Goal: Task Accomplishment & Management: Use online tool/utility

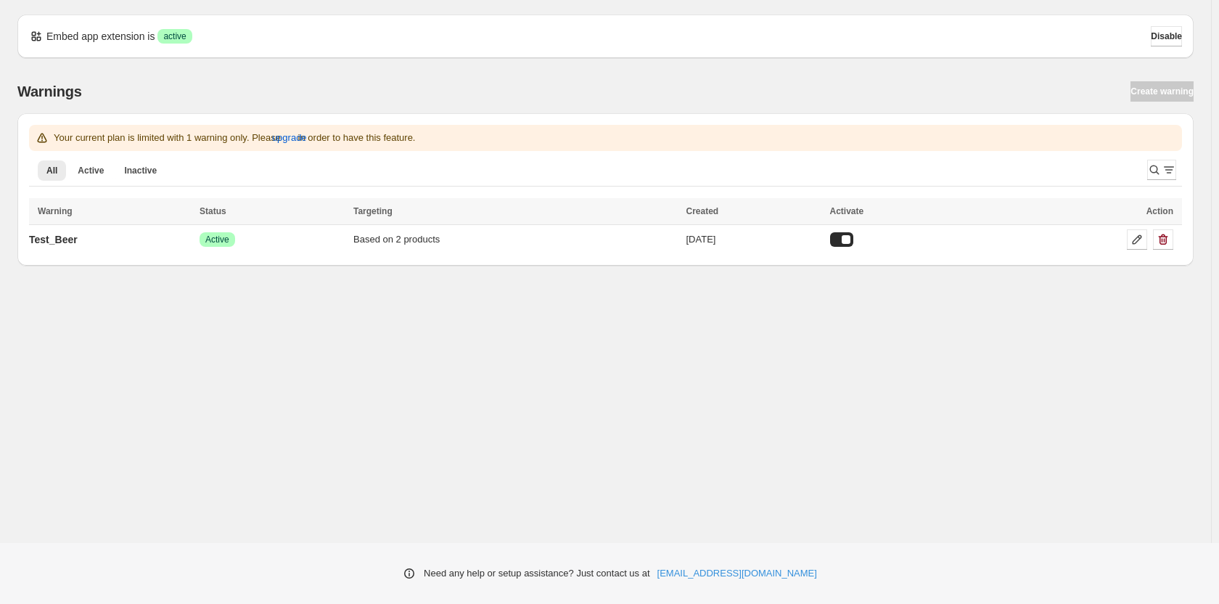
click at [286, 244] on div "Success Active" at bounding box center [272, 239] width 145 height 15
click at [70, 241] on p "Test_Beer" at bounding box center [53, 239] width 49 height 15
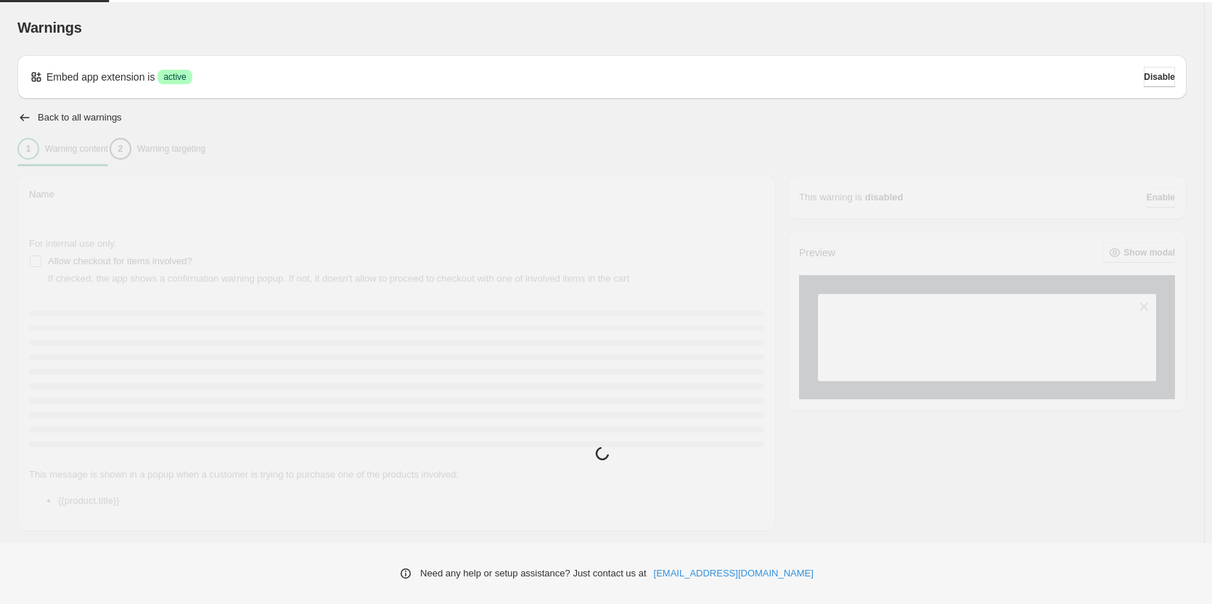
type input "*********"
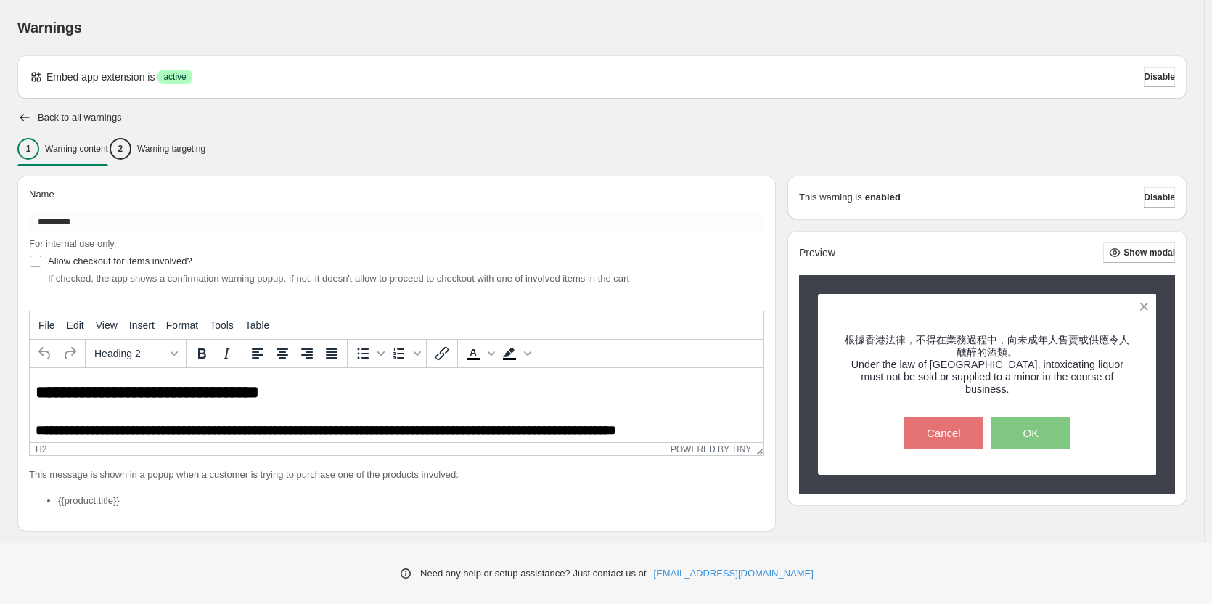
click at [916, 371] on h3 "Under the law of [GEOGRAPHIC_DATA], intoxicating liquor must not be sold or sup…" at bounding box center [987, 376] width 288 height 37
copy h3 "Under the law of [GEOGRAPHIC_DATA], intoxicating liquor must not be sold or sup…"
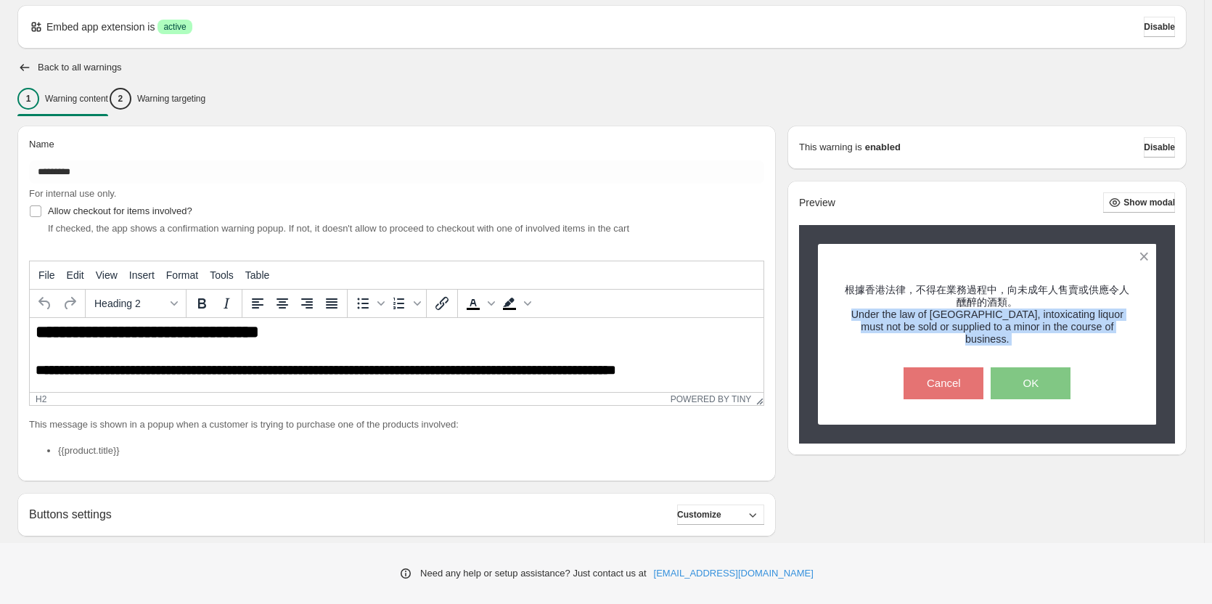
scroll to position [73, 0]
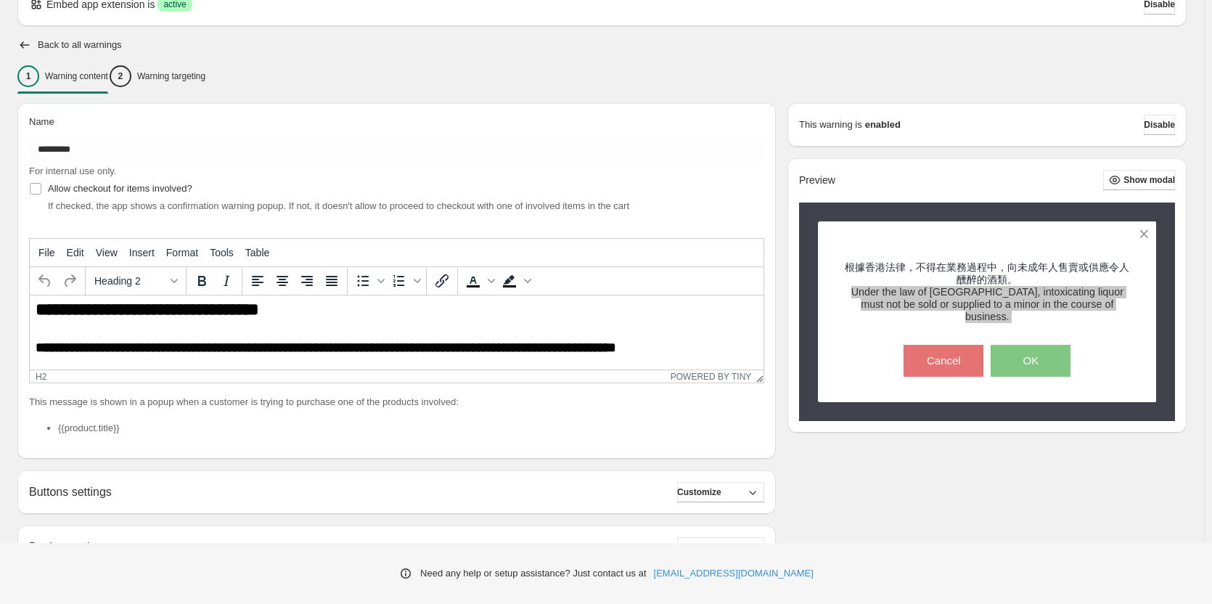
click at [506, 353] on h3 "**********" at bounding box center [395, 348] width 718 height 16
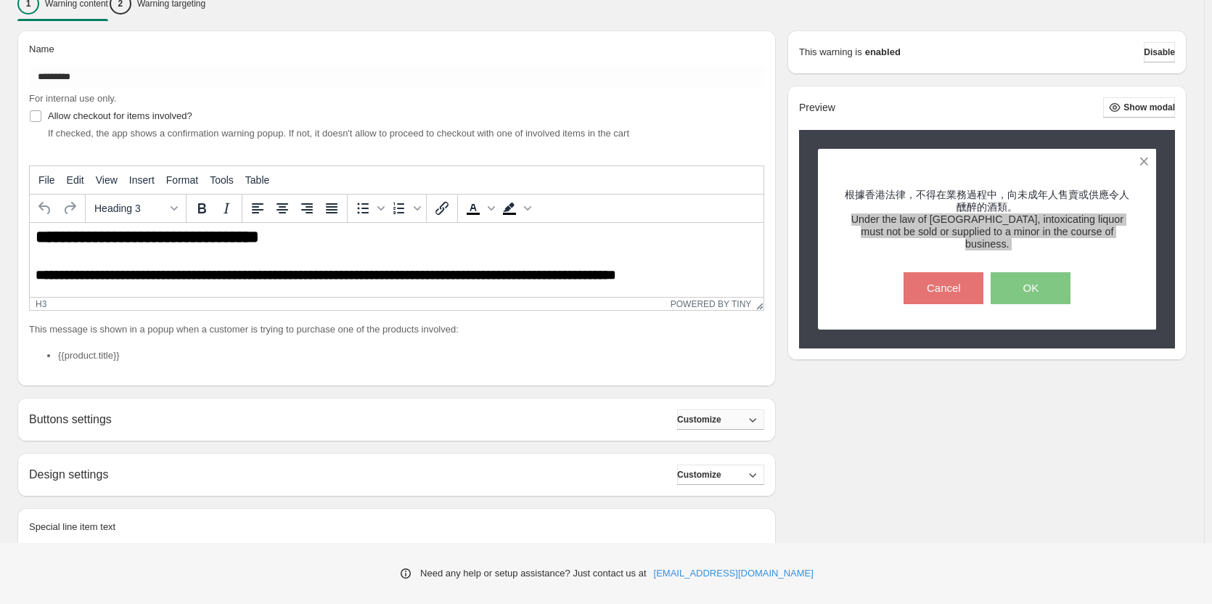
scroll to position [218, 0]
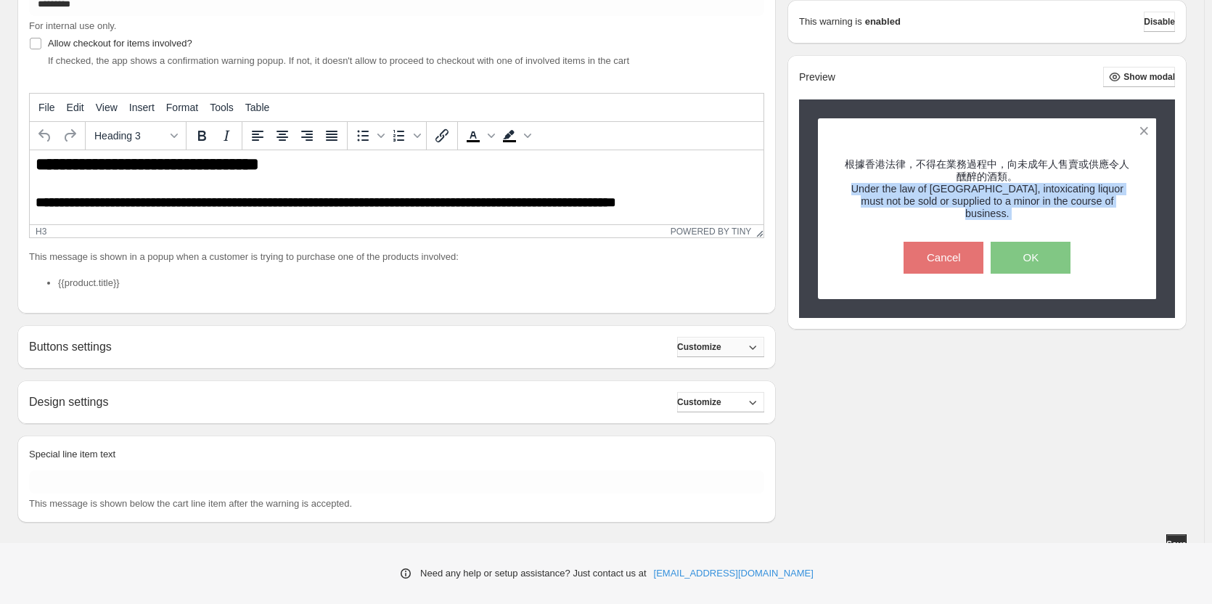
click at [719, 353] on button "Customize" at bounding box center [720, 347] width 87 height 20
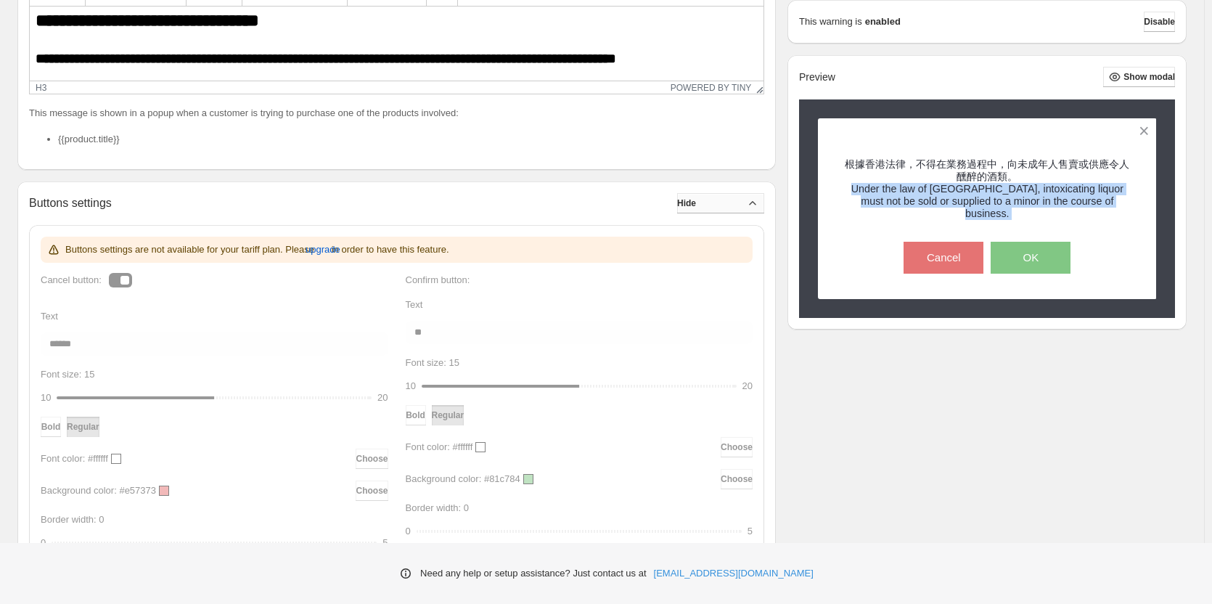
scroll to position [363, 0]
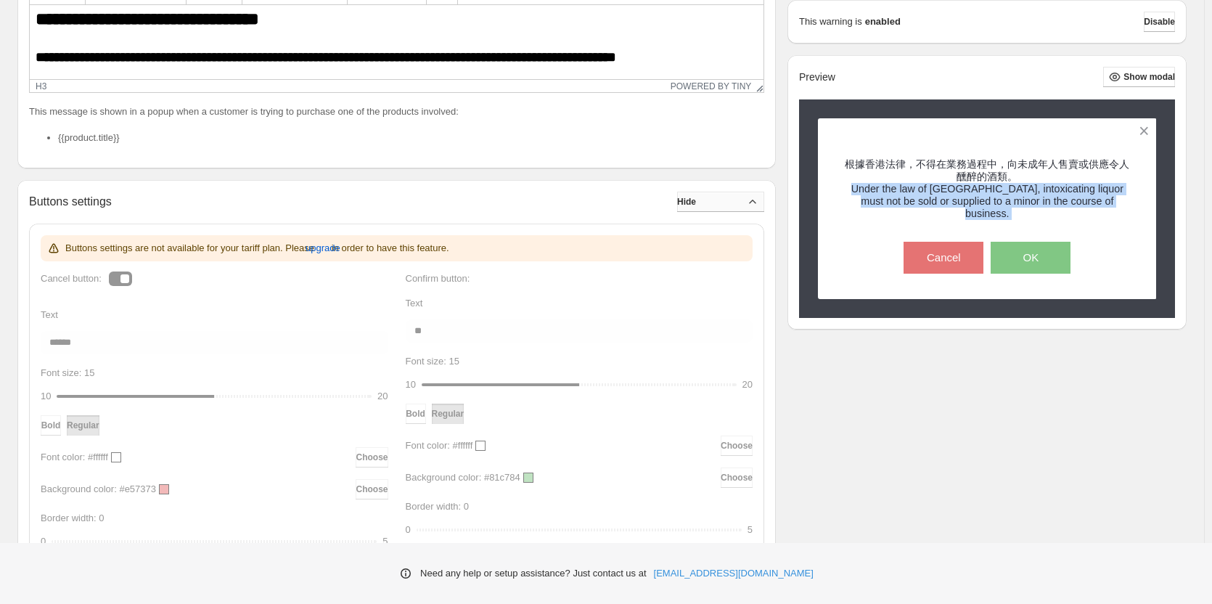
click at [728, 207] on button "Hide" at bounding box center [720, 202] width 87 height 20
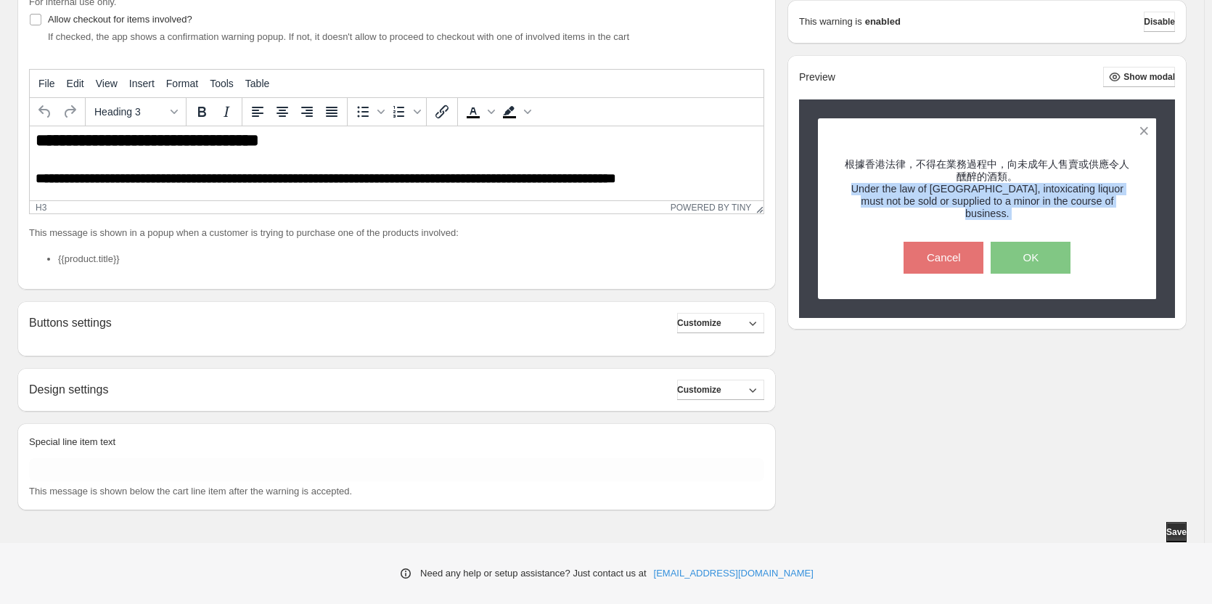
scroll to position [230, 0]
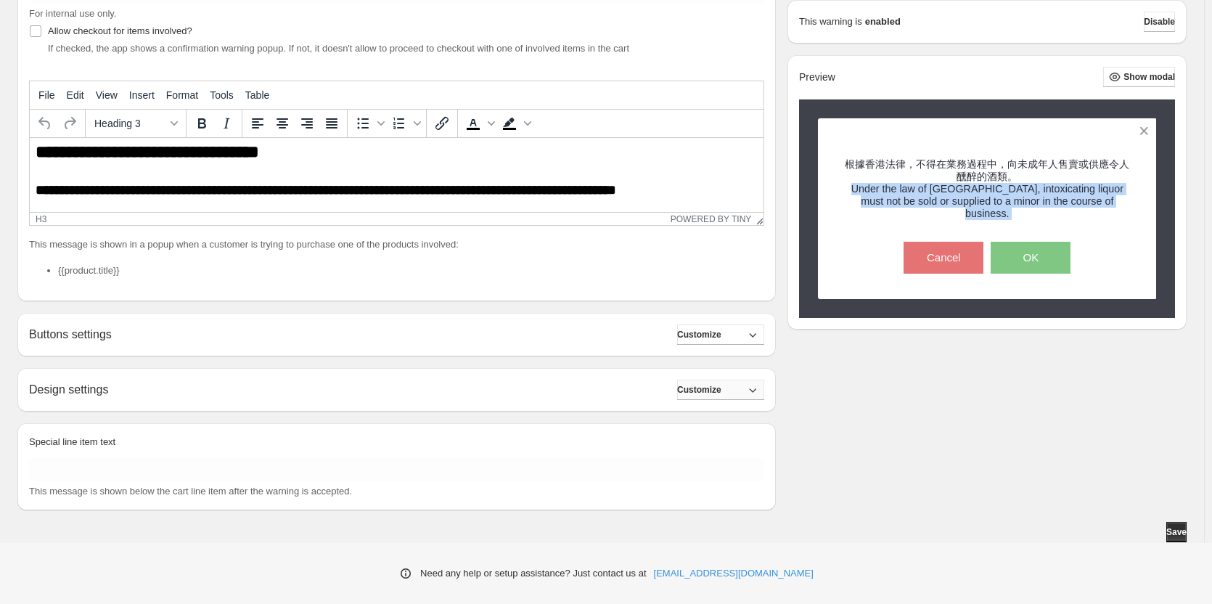
click at [720, 385] on span "Customize" at bounding box center [699, 390] width 44 height 12
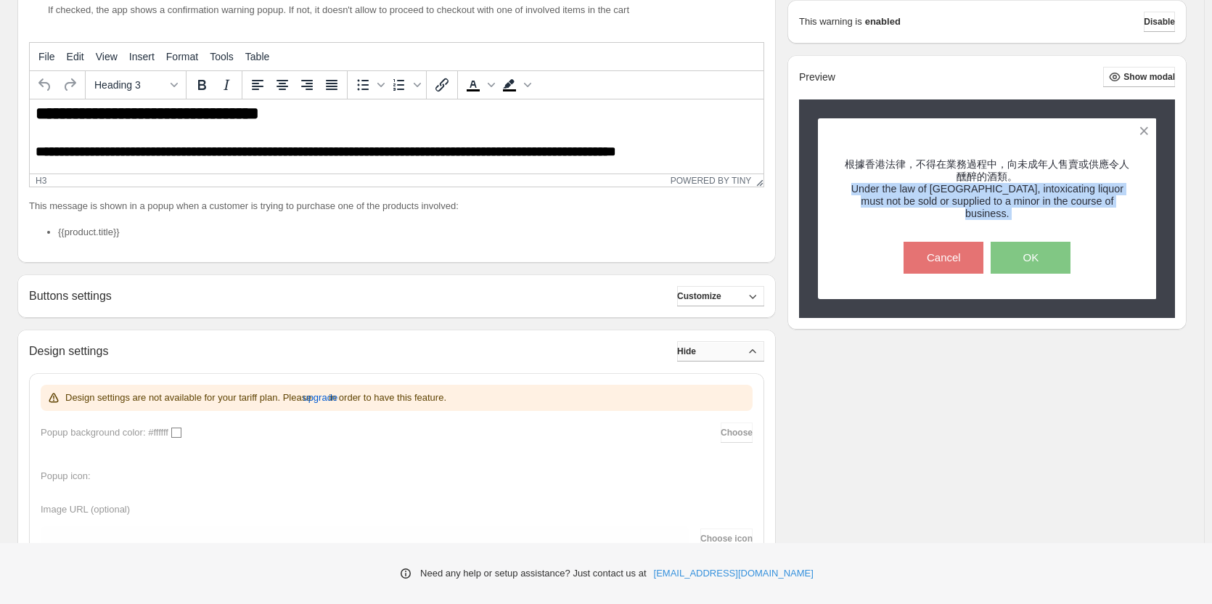
scroll to position [303, 0]
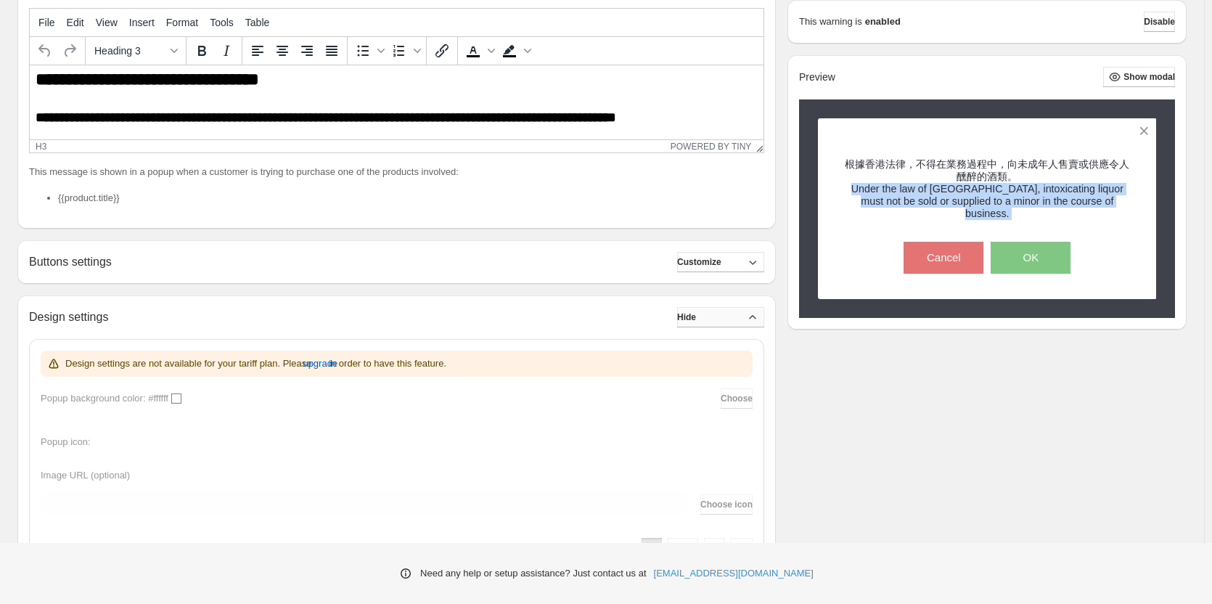
click at [736, 320] on button "Hide" at bounding box center [720, 317] width 87 height 20
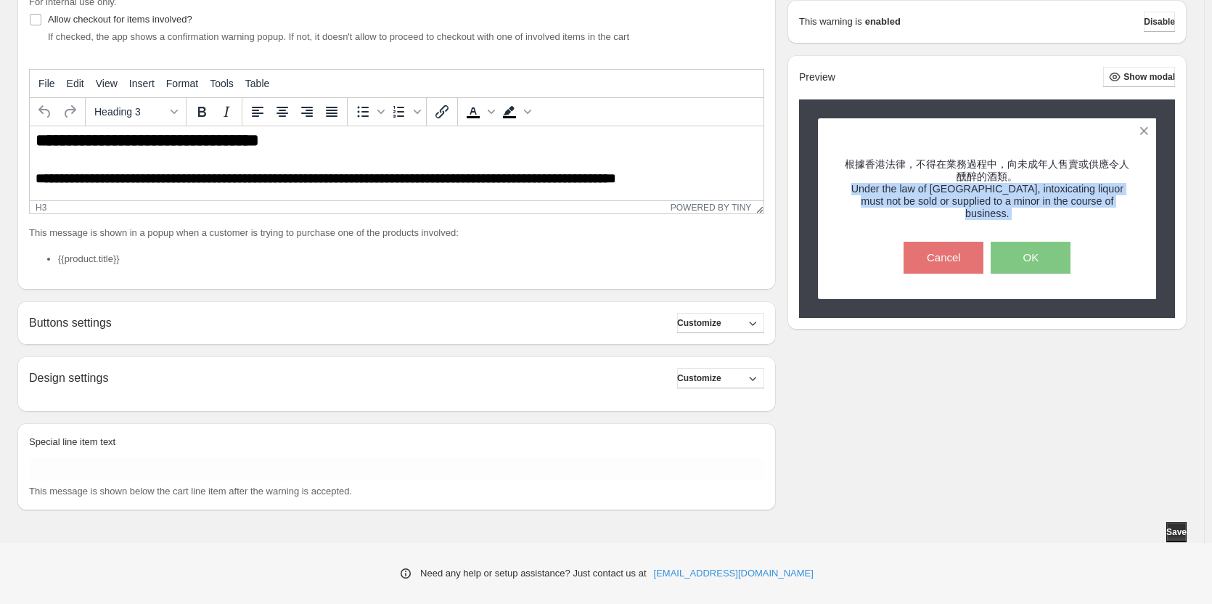
scroll to position [230, 0]
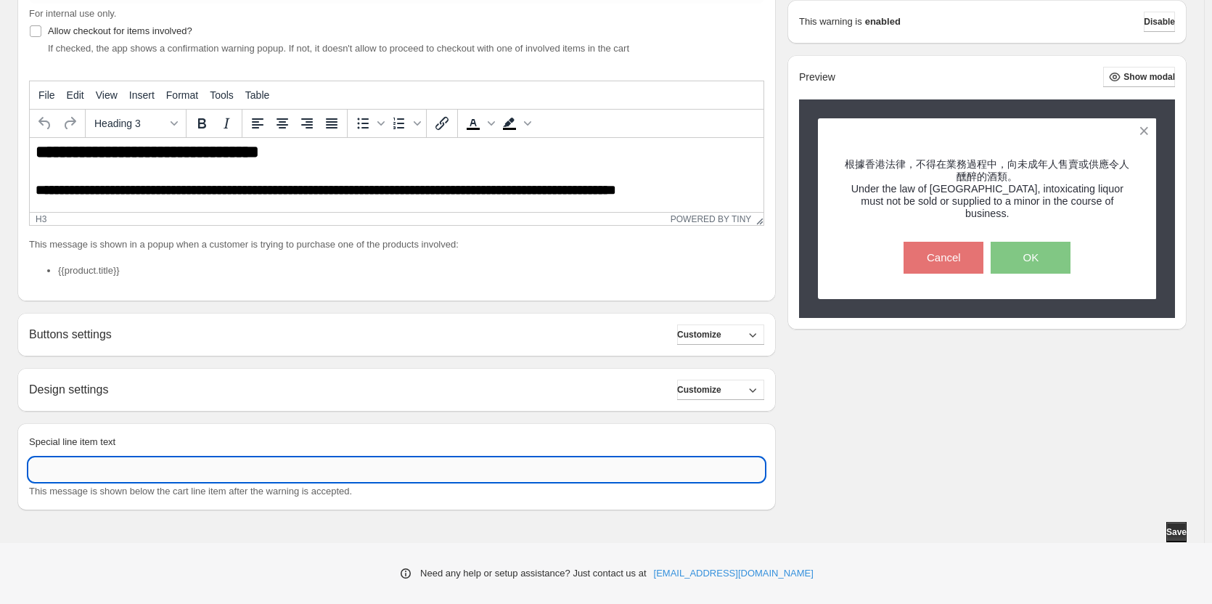
click at [624, 461] on input "Special line item text" at bounding box center [396, 469] width 735 height 23
click at [127, 490] on span "This message is shown below the cart line item after the warning is accepted." at bounding box center [190, 490] width 323 height 11
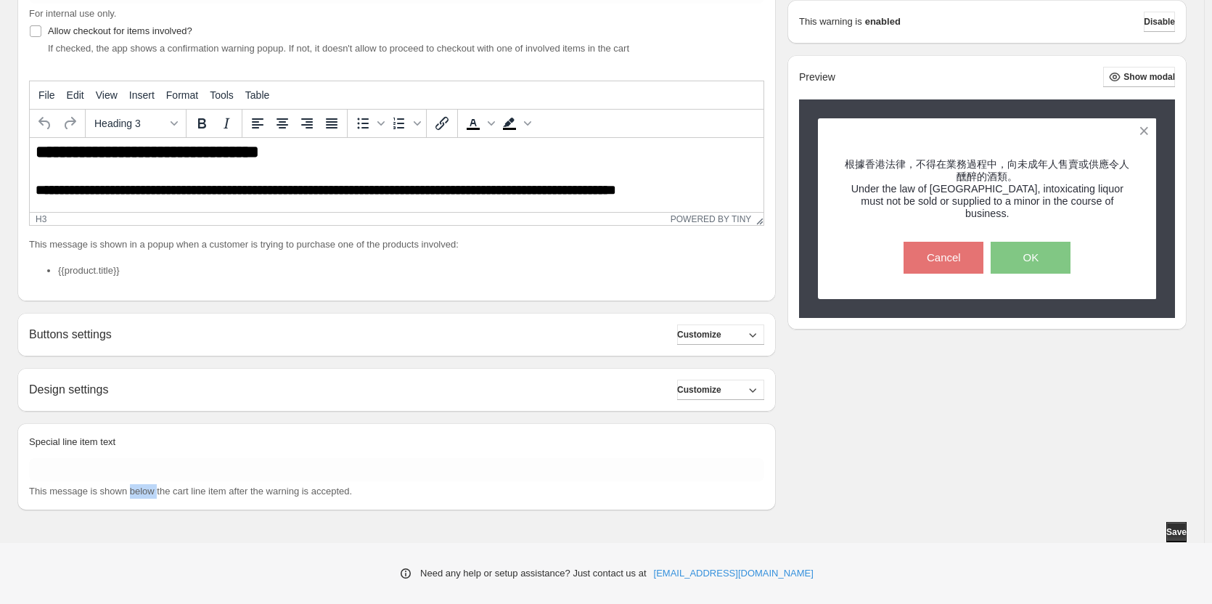
click at [127, 490] on span "This message is shown below the cart line item after the warning is accepted." at bounding box center [190, 490] width 323 height 11
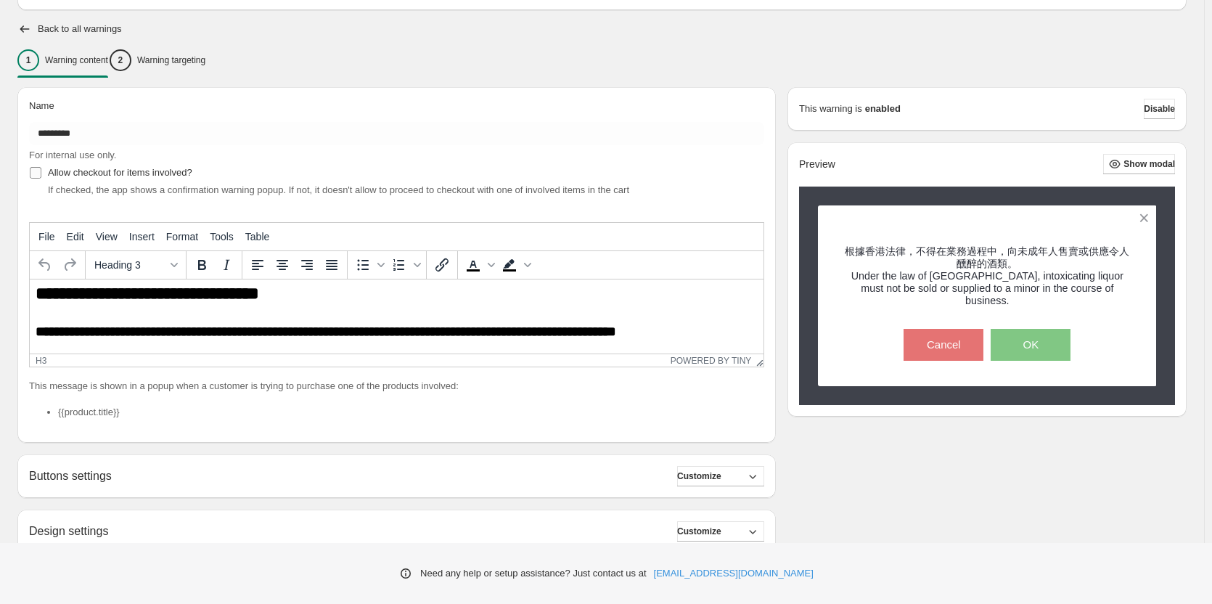
scroll to position [85, 0]
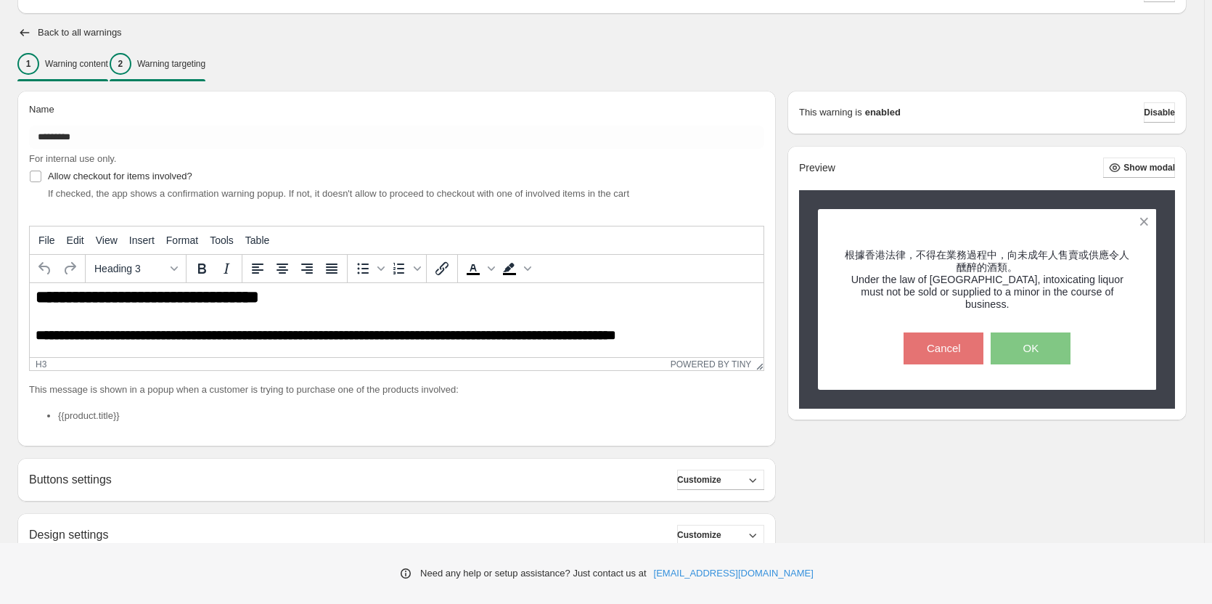
click at [161, 62] on div "2 Warning targeting" at bounding box center [158, 64] width 96 height 22
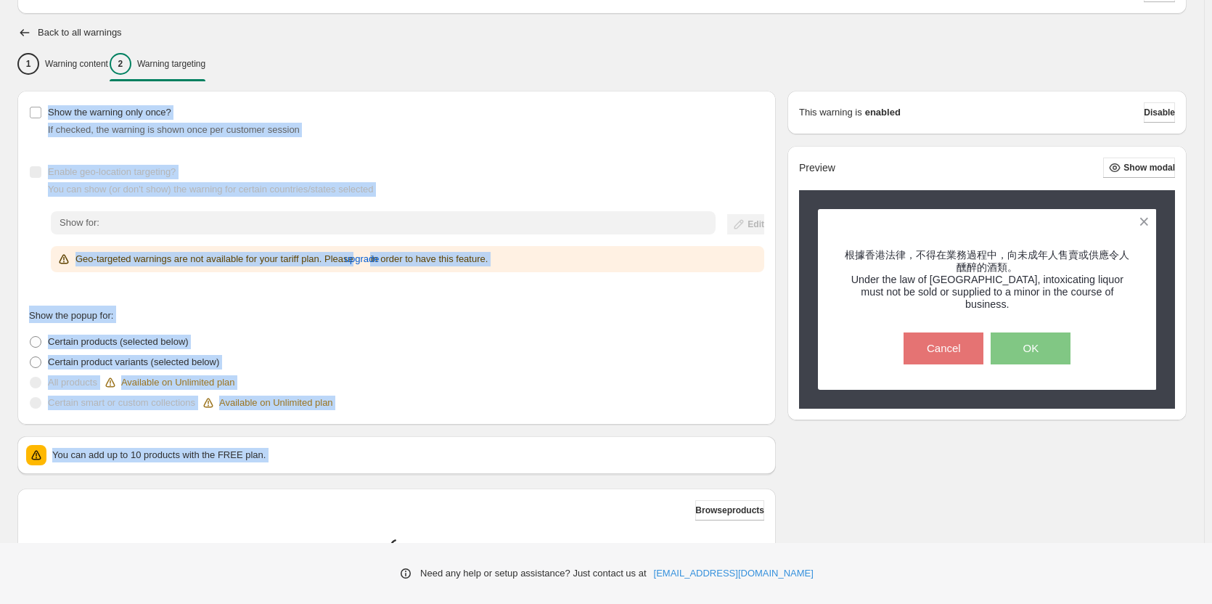
click at [570, 139] on div "Show the warning only once? If checked, the warning is shown once per customer …" at bounding box center [396, 258] width 758 height 334
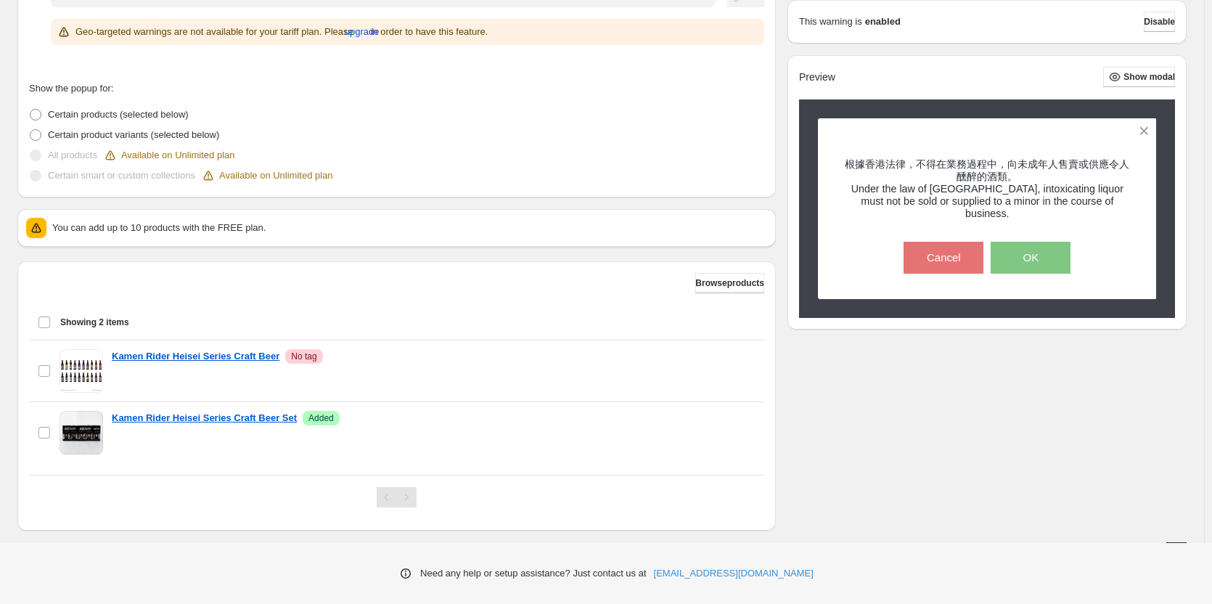
scroll to position [333, 0]
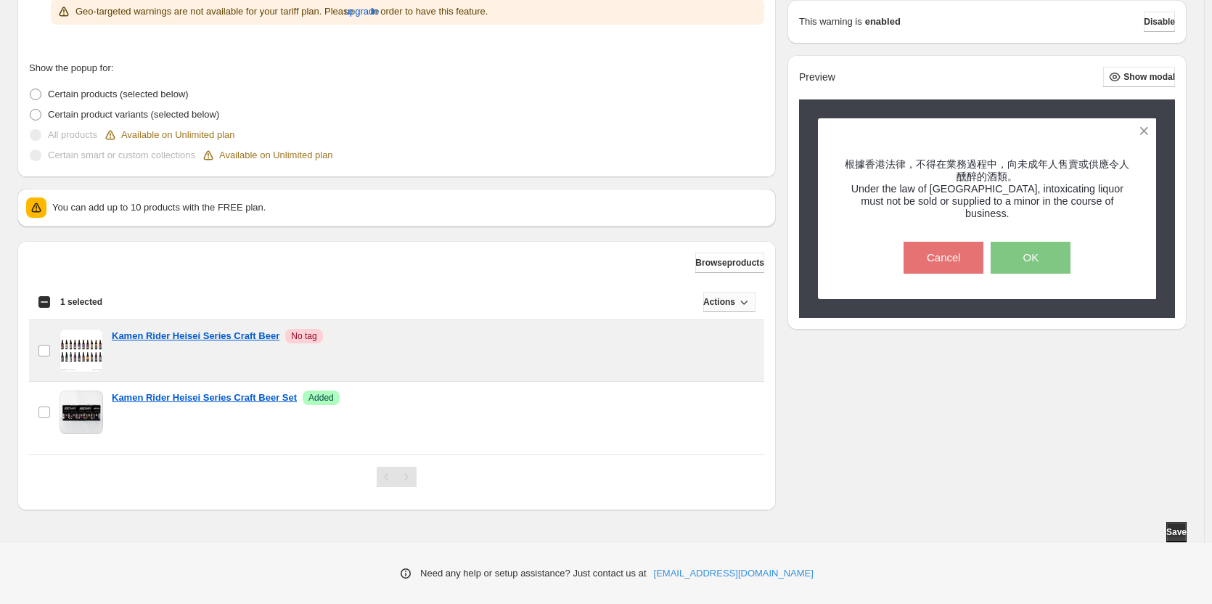
click at [736, 302] on icon "button" at bounding box center [743, 302] width 15 height 15
click at [902, 394] on div "Show the warning only once? If checked, the warning is shown once per customer …" at bounding box center [601, 176] width 1169 height 667
click at [41, 343] on label "checkbox" at bounding box center [44, 350] width 30 height 61
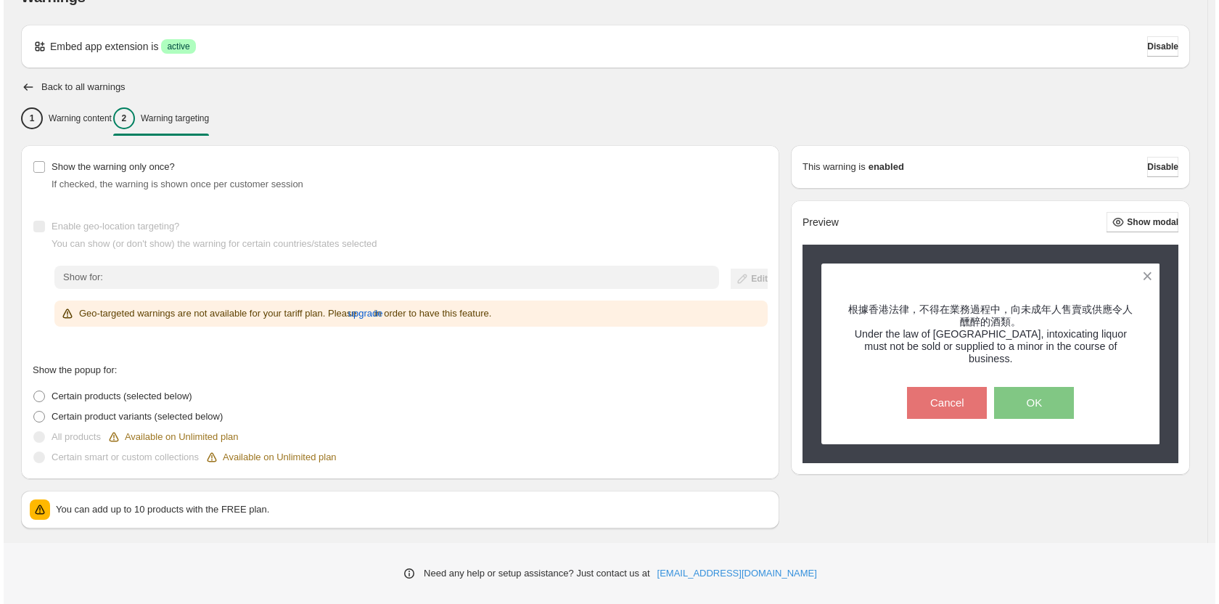
scroll to position [0, 0]
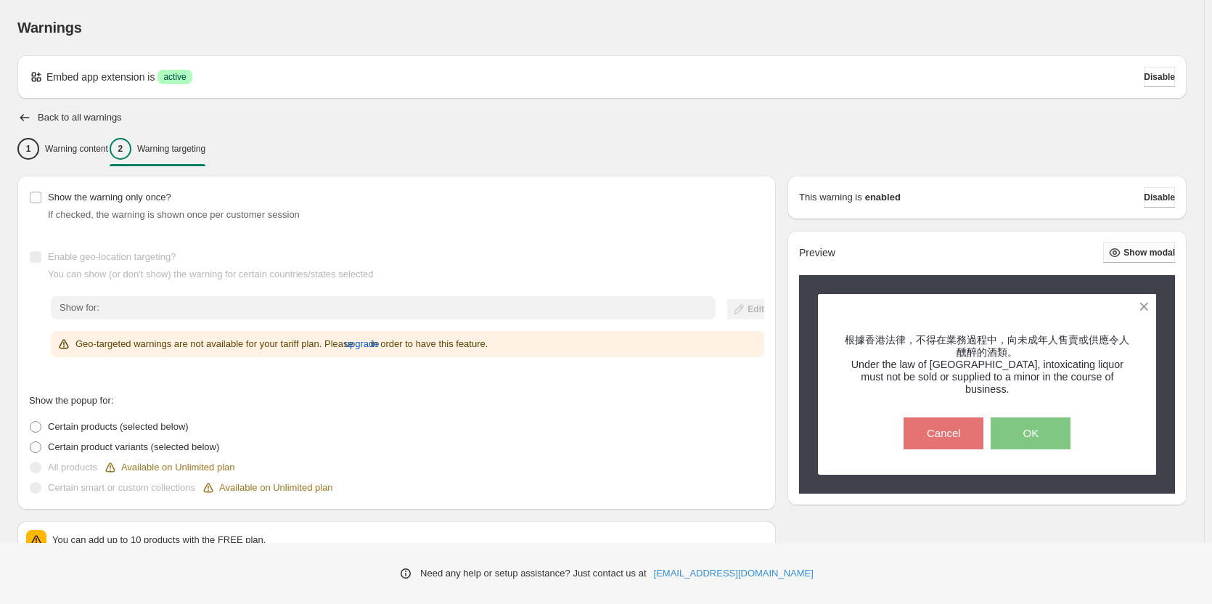
click at [1136, 252] on span "Show modal" at bounding box center [1149, 253] width 52 height 12
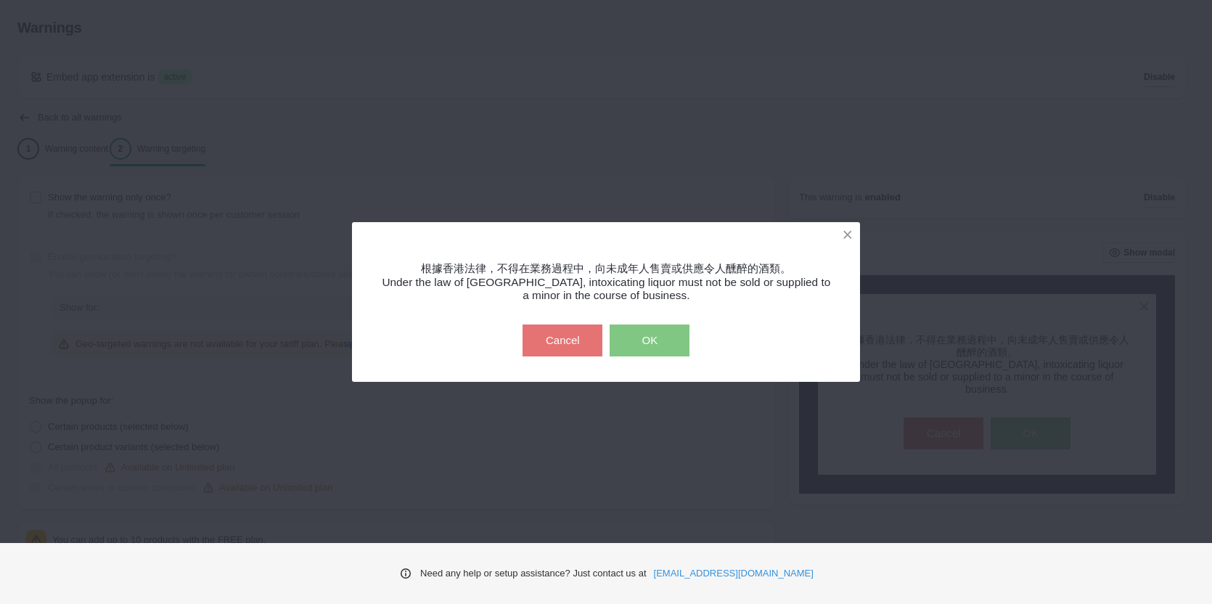
click at [644, 332] on button "OK" at bounding box center [650, 340] width 80 height 32
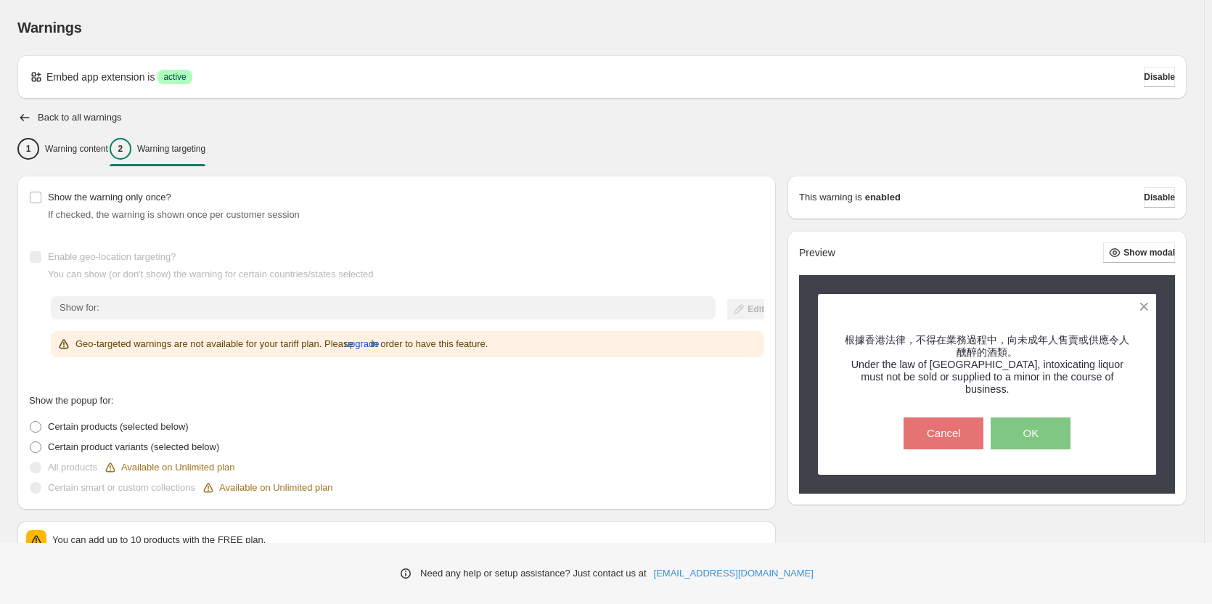
click at [67, 130] on div "Back to all warnings 1 Warning content 2 Warning targeting Show the warning onl…" at bounding box center [601, 492] width 1169 height 764
click at [67, 117] on h2 "Back to all warnings" at bounding box center [80, 118] width 84 height 12
click at [21, 115] on icon "button" at bounding box center [24, 117] width 15 height 15
